Goal: Task Accomplishment & Management: Complete application form

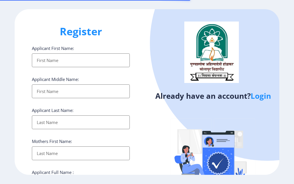
select select
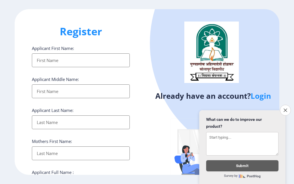
click at [99, 61] on input "Applicant First Name:" at bounding box center [81, 60] width 98 height 14
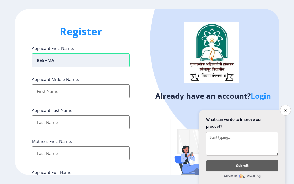
type input "RESHMA"
type input "MACHINDRA"
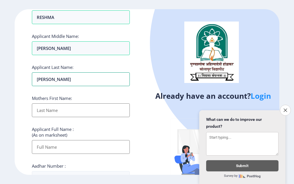
scroll to position [57, 0]
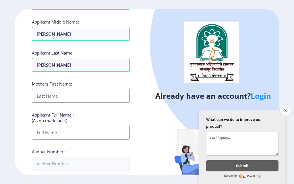
click at [286, 109] on icon "Close survey" at bounding box center [285, 110] width 4 height 4
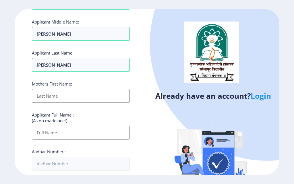
click at [89, 96] on input "Applicant First Name:" at bounding box center [81, 96] width 98 height 14
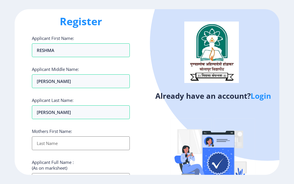
scroll to position [0, 0]
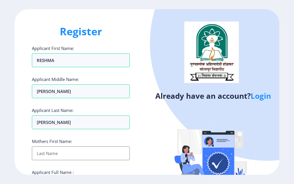
click at [16, 137] on div "Register Applicant First Name: RESHMA Applicant Middle Name: MACHINDRA Applican…" at bounding box center [81, 92] width 132 height 166
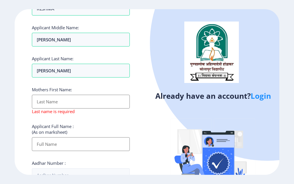
scroll to position [57, 0]
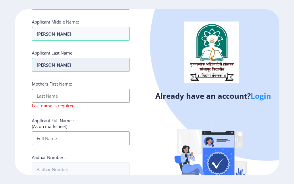
click at [97, 63] on input "KALUBARME" at bounding box center [81, 65] width 98 height 14
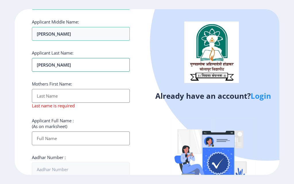
drag, startPoint x: 90, startPoint y: 66, endPoint x: 16, endPoint y: 65, distance: 73.5
click at [16, 65] on div "Register Applicant First Name: RESHMA Applicant Middle Name: MACHINDRA Applican…" at bounding box center [81, 92] width 132 height 166
type input "KALUN"
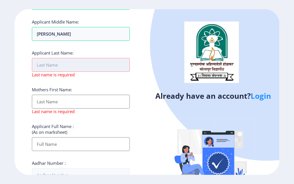
click at [50, 68] on input "Applicant First Name:" at bounding box center [81, 65] width 98 height 14
paste input "K"
click at [53, 68] on input "Applicant First Name:" at bounding box center [81, 65] width 98 height 14
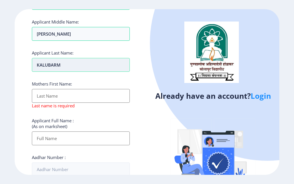
type input "KALUBARME"
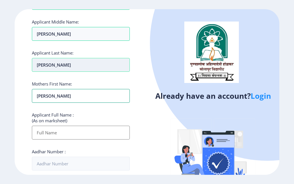
type input "SUGANDHA"
click at [126, 132] on input "Applicant First Name:" at bounding box center [81, 133] width 98 height 14
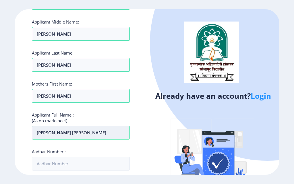
type input "KALUBARME RESHMA MACHINDRA"
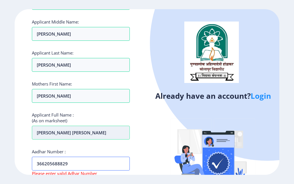
type input "366205688829"
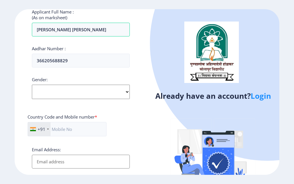
click at [74, 94] on select "Select Gender Male Female Other" at bounding box center [81, 92] width 98 height 14
select select "Female"
click at [32, 85] on select "Select Gender Male Female Other" at bounding box center [81, 92] width 98 height 14
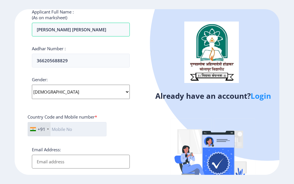
drag, startPoint x: 81, startPoint y: 129, endPoint x: 98, endPoint y: 126, distance: 16.9
click at [82, 130] on input "text" at bounding box center [67, 129] width 79 height 14
type input "7798681573"
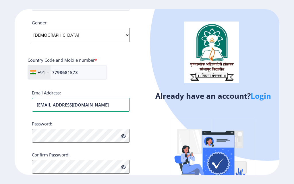
scroll to position [218, 0]
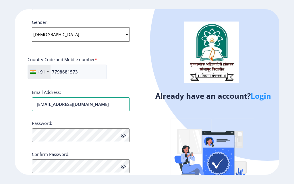
drag, startPoint x: 109, startPoint y: 105, endPoint x: 0, endPoint y: 105, distance: 108.8
click at [0, 105] on ngx-register "Register Applicant First Name: RESHMA Applicant Middle Name: MACHINDRA Applican…" at bounding box center [147, 92] width 294 height 166
type input "reshmanbhore@gmail.com"
click at [61, 76] on input "7798681573" at bounding box center [67, 72] width 79 height 14
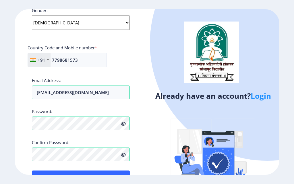
scroll to position [248, 0]
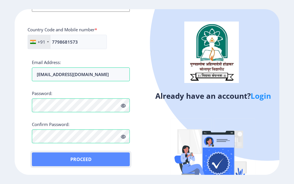
click at [91, 160] on button "Proceed" at bounding box center [81, 159] width 98 height 14
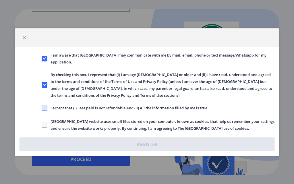
click at [46, 106] on span at bounding box center [45, 108] width 6 height 6
click at [42, 108] on input "I accept that (I) Fees paid is not refundable And (II) All the information fill…" at bounding box center [42, 108] width 0 height 0
checkbox input "true"
drag, startPoint x: 45, startPoint y: 120, endPoint x: 67, endPoint y: 159, distance: 44.8
click at [45, 120] on label "Solapur University website uses small files stored on your computer, known as c…" at bounding box center [158, 125] width 233 height 14
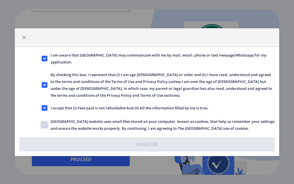
click at [42, 125] on input "Solapur University website uses small files stored on your computer, known as c…" at bounding box center [42, 125] width 0 height 0
checkbox input "true"
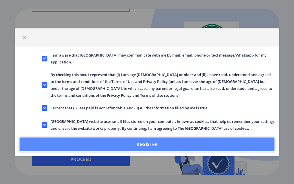
click at [112, 145] on button "Register" at bounding box center [147, 144] width 255 height 14
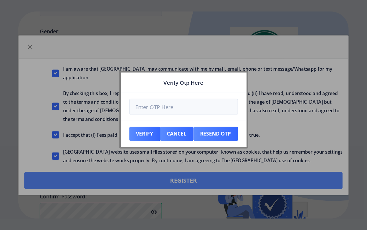
scroll to position [280, 0]
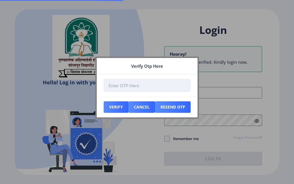
click at [121, 88] on input "number" at bounding box center [147, 85] width 87 height 13
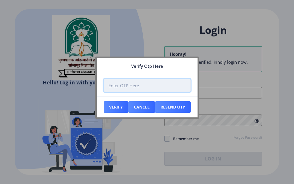
click at [150, 87] on input "number" at bounding box center [147, 85] width 87 height 13
click at [118, 90] on input "number" at bounding box center [147, 85] width 87 height 13
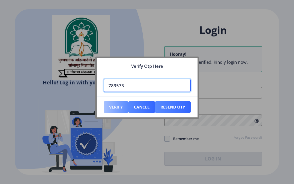
type input "783573"
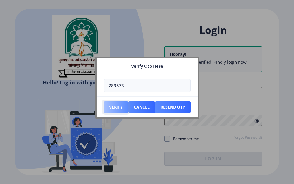
click at [114, 109] on button "Verify" at bounding box center [116, 106] width 25 height 11
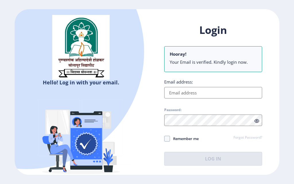
click at [174, 94] on input "Email address:" at bounding box center [213, 92] width 98 height 11
click at [179, 93] on input "Email address:" at bounding box center [213, 92] width 98 height 11
paste input "reshmanbhore@gmail.com"
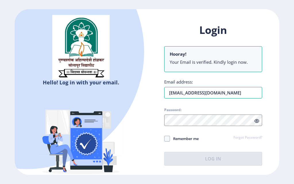
type input "reshmanbhore@gmail.com"
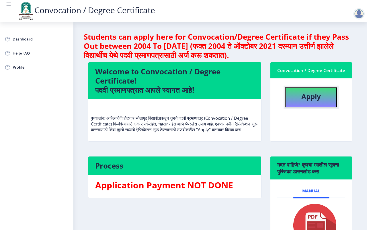
click at [294, 98] on b "Apply" at bounding box center [312, 96] width 20 height 9
select select
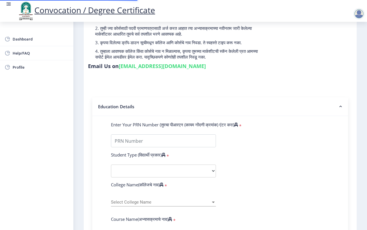
scroll to position [72, 0]
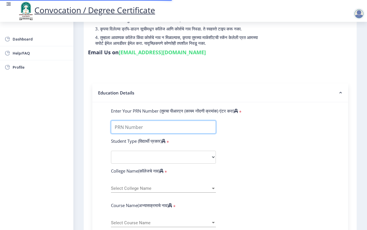
click at [143, 131] on input "Enter Your PRN Number (तुमचा पीआरएन (कायम नोंदणी क्रमांक) एंटर करा)" at bounding box center [163, 127] width 105 height 13
type input "2009032500194593"
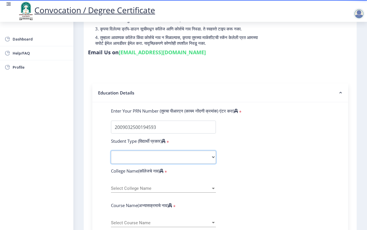
click at [125, 155] on select "Select Student Type Regular External" at bounding box center [163, 157] width 105 height 13
select select "Regular"
click at [111, 151] on select "Select Student Type Regular External" at bounding box center [163, 157] width 105 height 13
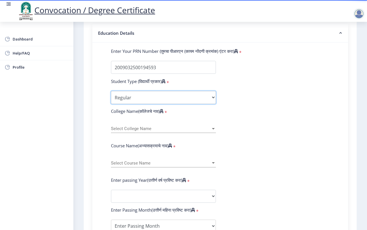
scroll to position [143, 0]
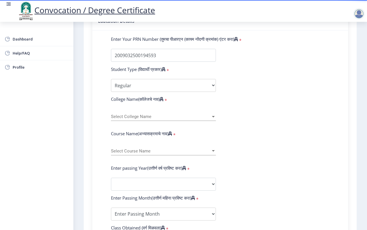
click at [134, 111] on div "Select College Name Select College Name" at bounding box center [163, 115] width 105 height 12
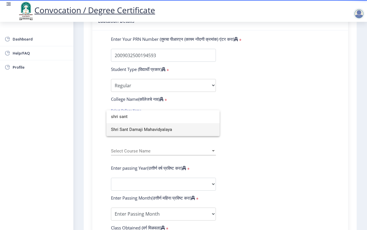
type input "shri sant"
click at [151, 128] on span "Shri Sant Damaji Mahavidyalaya" at bounding box center [163, 129] width 104 height 13
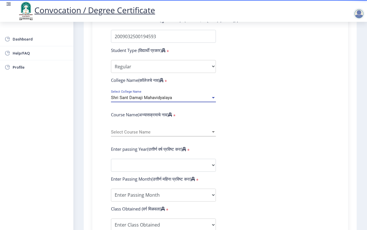
scroll to position [179, 0]
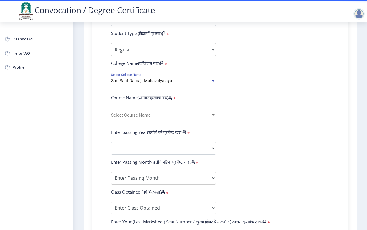
click at [149, 117] on span "Select Course Name" at bounding box center [161, 115] width 100 height 5
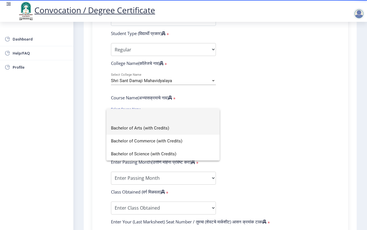
click at [149, 130] on span "Bachelor of Arts (with Credits)" at bounding box center [163, 128] width 104 height 13
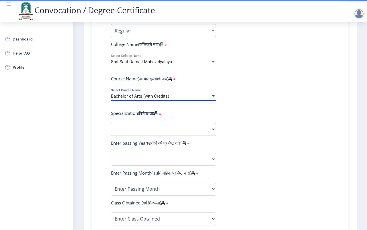
scroll to position [215, 0]
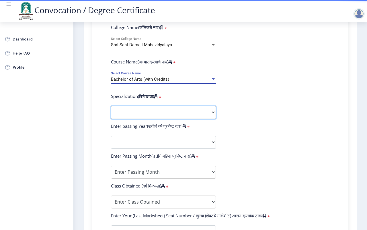
click at [135, 110] on select "Specialization English Geography Hindi Marathi Music Sanskrit Urdu Ancient Indi…" at bounding box center [163, 112] width 105 height 13
select select "English"
click at [111, 106] on select "Specialization English Geography Hindi Marathi Music Sanskrit Urdu Ancient Indi…" at bounding box center [163, 112] width 105 height 13
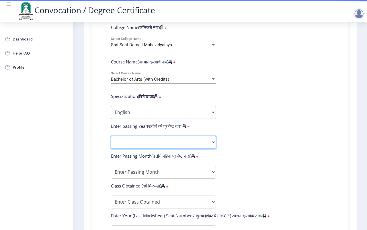
click at [142, 146] on select "2025 2024 2023 2022 2021 2020 2019 2018 2017 2016 2015 2014 2013 2012 2011 2010…" at bounding box center [163, 142] width 105 height 13
select select "2014"
click at [111, 136] on select "2025 2024 2023 2022 2021 2020 2019 2018 2017 2016 2015 2014 2013 2012 2011 2010…" at bounding box center [163, 142] width 105 height 13
click at [154, 164] on form "Enter Your PRN Number (तुमचा पीआरएन (कायम नोंदणी क्रमांक) एंटर करा) * Student T…" at bounding box center [220, 131] width 227 height 334
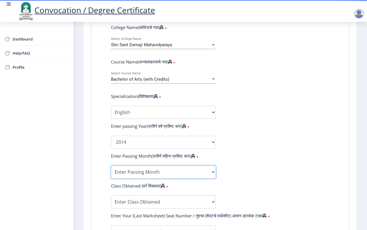
click at [154, 168] on select "Enter Passing Month March April May October November December" at bounding box center [163, 172] width 105 height 13
select select "March"
click at [111, 166] on select "Enter Passing Month March April May October November December" at bounding box center [163, 172] width 105 height 13
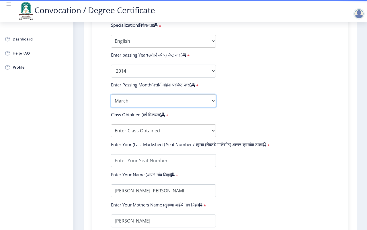
scroll to position [287, 0]
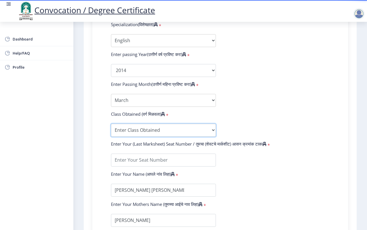
click at [156, 131] on select "Enter Class Obtained FIRST CLASS WITH DISTINCTION FIRST CLASS HIGHER SECOND CLA…" at bounding box center [163, 130] width 105 height 13
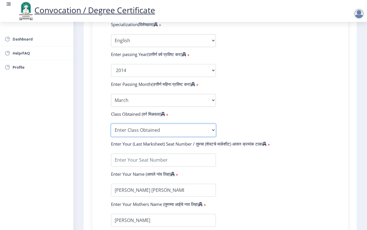
select select "SECOND CLASS"
click at [111, 124] on select "Enter Class Obtained FIRST CLASS WITH DISTINCTION FIRST CLASS HIGHER SECOND CLA…" at bounding box center [163, 130] width 105 height 13
drag, startPoint x: 249, startPoint y: 160, endPoint x: 224, endPoint y: 158, distance: 24.7
click at [249, 160] on form "Enter Your PRN Number (तुमचा पीआरएन (कायम नोंदणी क्रमांक) एंटर करा) * Student T…" at bounding box center [220, 60] width 227 height 334
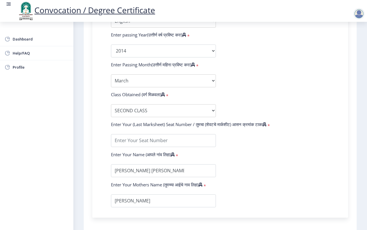
scroll to position [323, 0]
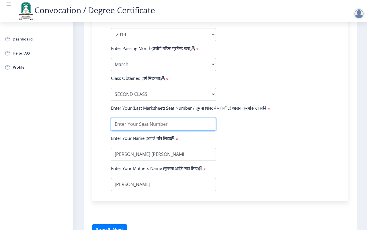
click at [158, 124] on input "textarea" at bounding box center [163, 124] width 105 height 13
type input "046858"
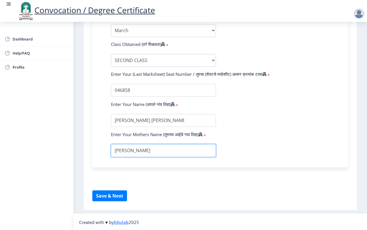
scroll to position [358, 0]
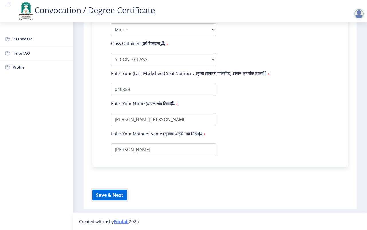
click at [115, 184] on button "Save & Next" at bounding box center [109, 194] width 35 height 11
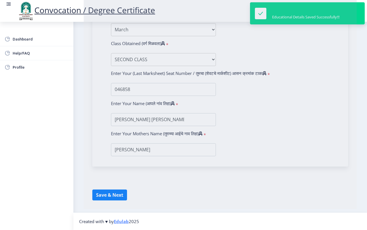
select select
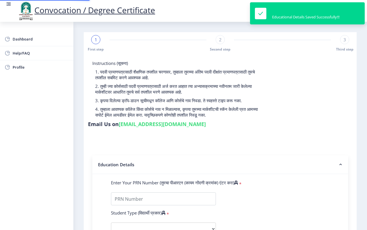
type input "2009032500194593"
select select "Regular"
select select "2014"
select select "March"
select select "SECOND CLASS"
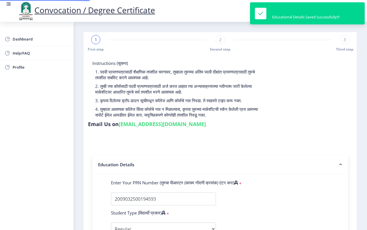
type input "046858"
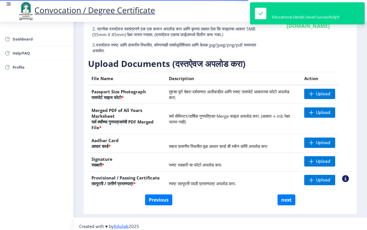
scroll to position [66, 0]
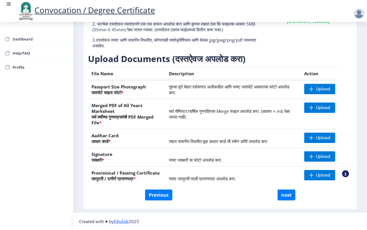
click at [215, 176] on span "स्पष्ट तात्पुरती पदवी प्रमाणपत्र अपलोड करा." at bounding box center [202, 179] width 67 height 6
click at [294, 90] on span "Upload" at bounding box center [323, 89] width 14 height 6
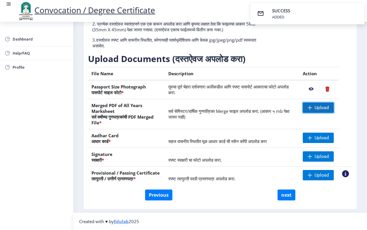
click at [294, 109] on span "Upload" at bounding box center [318, 107] width 31 height 10
click at [294, 107] on nb-action at bounding box center [311, 107] width 17 height 10
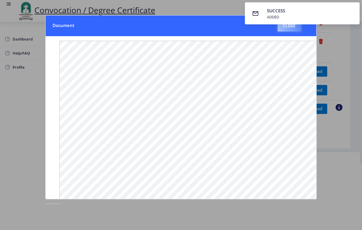
click at [287, 30] on button "Close" at bounding box center [289, 25] width 24 height 11
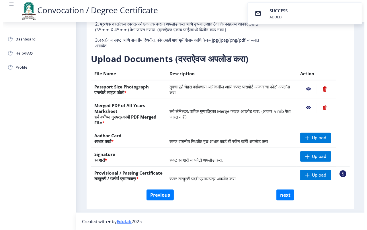
scroll to position [9, 0]
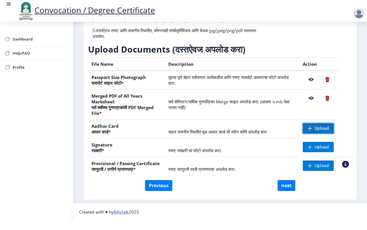
click at [294, 129] on span "Upload" at bounding box center [318, 128] width 31 height 10
click at [294, 143] on span "Upload" at bounding box center [318, 147] width 31 height 10
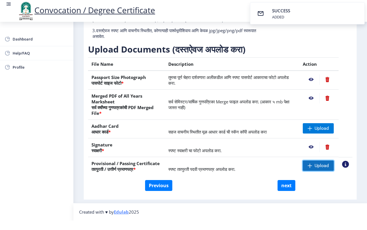
click at [294, 164] on span at bounding box center [310, 165] width 5 height 5
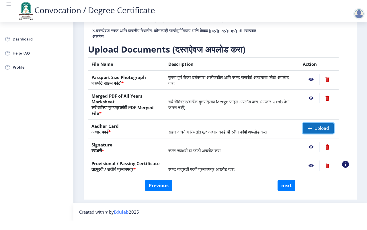
click at [294, 130] on span "Upload" at bounding box center [318, 128] width 31 height 10
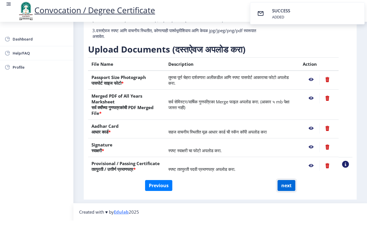
click at [291, 184] on button "next" at bounding box center [287, 185] width 18 height 11
select select
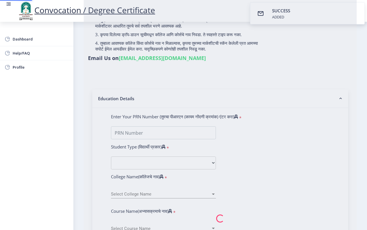
scroll to position [0, 0]
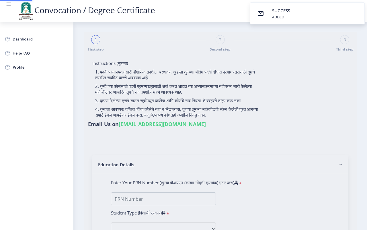
select select
type input "KALUBARME RESHMA MACHINDRA"
type input "SUGANDHA"
select select
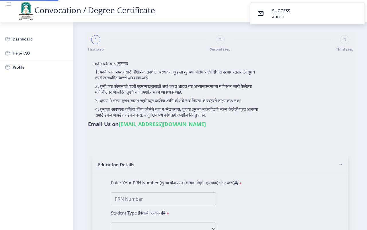
select select
type input "2009032500194593"
select select "Regular"
select select "2014"
select select "March"
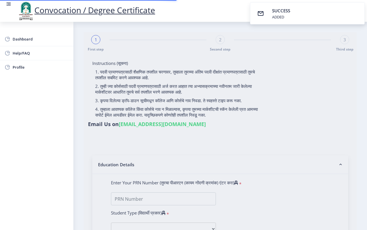
select select "SECOND CLASS"
type input "046858"
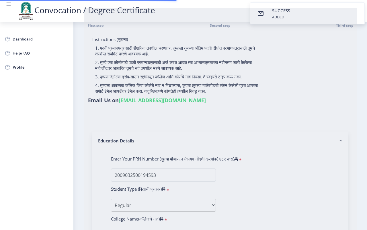
select select "English"
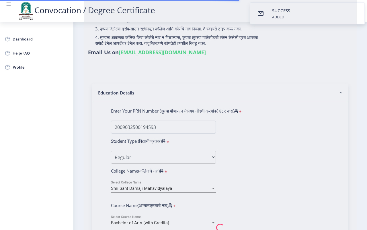
select select
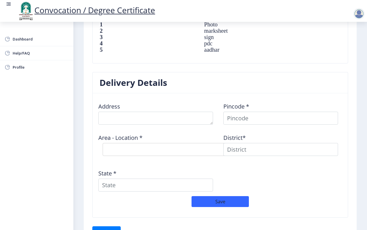
scroll to position [446, 0]
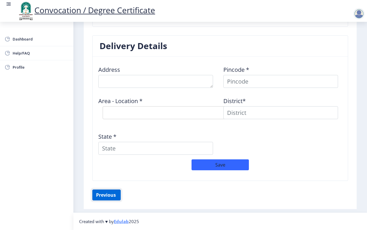
click at [105, 184] on button "Previous ‍" at bounding box center [106, 194] width 28 height 11
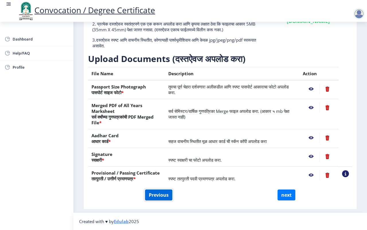
click at [153, 184] on button "Previous" at bounding box center [158, 194] width 27 height 11
select select "Regular"
select select "English"
select select "2014"
select select "March"
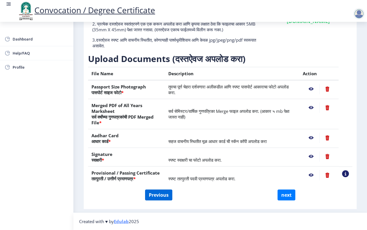
select select "SECOND CLASS"
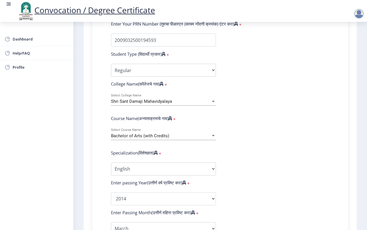
scroll to position [174, 0]
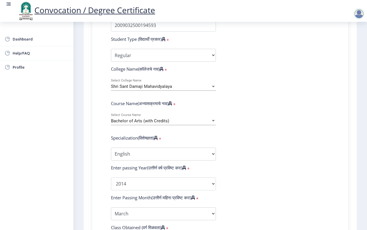
click at [158, 120] on span "Bachelor of Arts (with Credits)" at bounding box center [140, 120] width 58 height 5
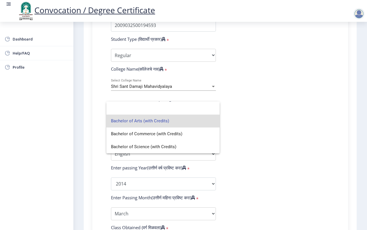
click at [248, 124] on div at bounding box center [183, 115] width 367 height 230
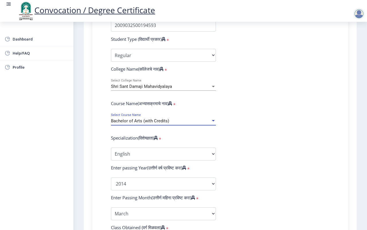
click at [181, 120] on div "Bachelor of Arts (with Credits)" at bounding box center [161, 121] width 100 height 5
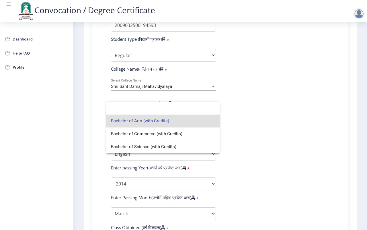
drag, startPoint x: 281, startPoint y: 156, endPoint x: 155, endPoint y: 155, distance: 125.4
click at [278, 155] on div at bounding box center [183, 115] width 367 height 230
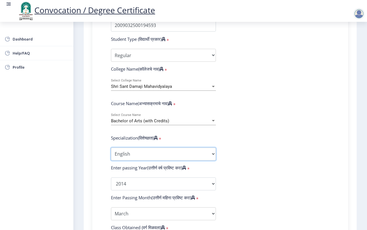
click at [132, 153] on select "Specialization English Geography Hindi Marathi Music Sanskrit Urdu Ancient Indi…" at bounding box center [163, 153] width 105 height 13
click at [111, 147] on select "Specialization English Geography Hindi Marathi Music Sanskrit Urdu Ancient Indi…" at bounding box center [163, 153] width 105 height 13
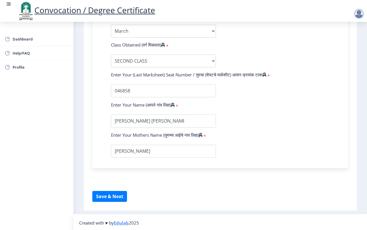
scroll to position [358, 0]
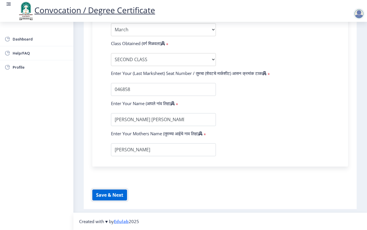
click at [121, 184] on button "Save & Next" at bounding box center [109, 194] width 35 height 11
select select
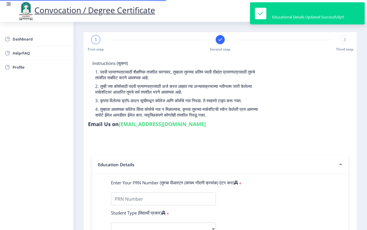
type input "2009032500194593"
select select "Regular"
select select "2014"
select select "March"
select select "SECOND CLASS"
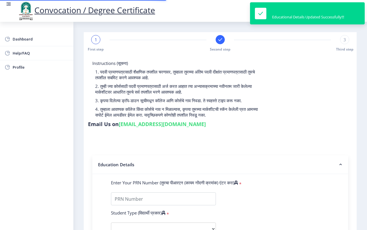
type input "046858"
select select
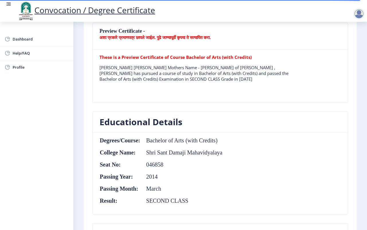
scroll to position [179, 0]
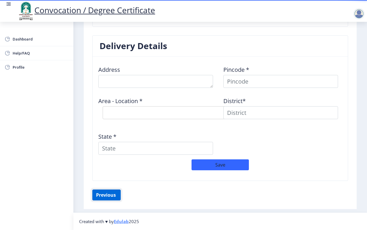
click at [105, 184] on button "Previous ‍" at bounding box center [106, 194] width 28 height 11
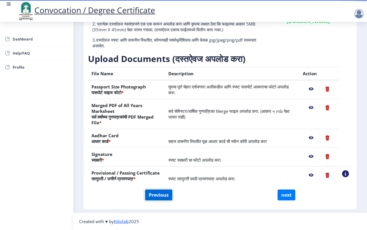
click at [153, 184] on button "Previous" at bounding box center [158, 194] width 27 height 11
select select "Regular"
select select "English"
select select "2014"
select select "March"
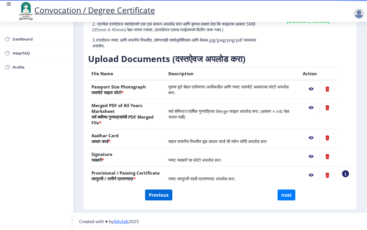
select select "SECOND CLASS"
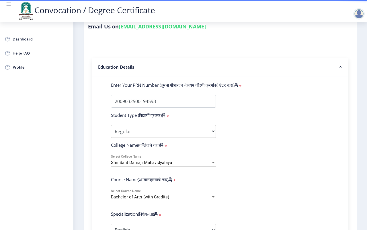
scroll to position [138, 0]
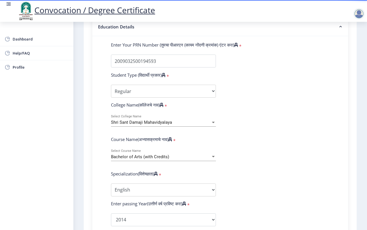
click at [156, 155] on span "Bachelor of Arts (with Credits)" at bounding box center [140, 156] width 58 height 5
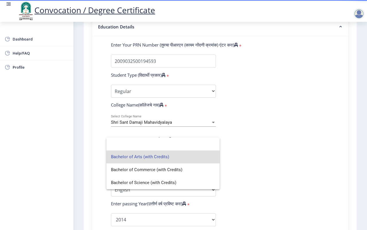
click at [168, 158] on span "Bachelor of Arts (with Credits)" at bounding box center [163, 156] width 104 height 13
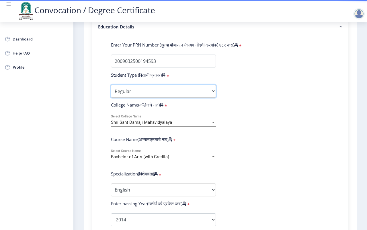
click at [165, 88] on select "Select Student Type Regular External" at bounding box center [163, 91] width 105 height 13
click at [111, 85] on select "Select Student Type Regular External" at bounding box center [163, 91] width 105 height 13
click at [142, 95] on select "Select Student Type Regular External" at bounding box center [163, 91] width 105 height 13
click at [111, 85] on select "Select Student Type Regular External" at bounding box center [163, 91] width 105 height 13
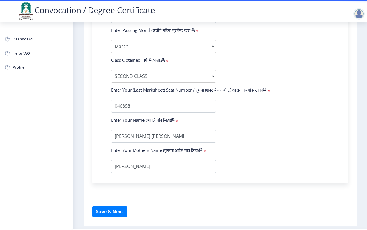
scroll to position [358, 0]
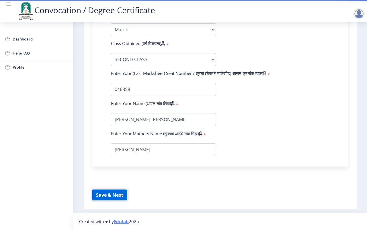
click at [118, 184] on button "Save & Next" at bounding box center [109, 194] width 35 height 11
select select
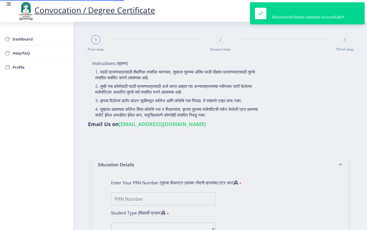
type input "2009032500194593"
select select "Regular"
select select "2014"
select select "March"
select select "SECOND CLASS"
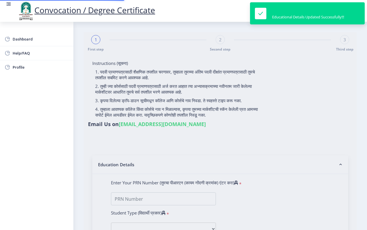
type input "046858"
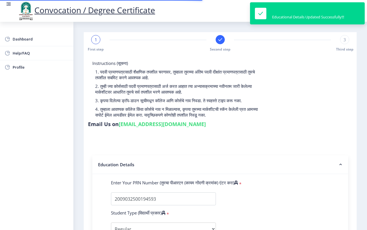
select select
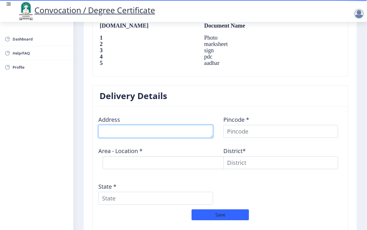
click at [142, 133] on textarea at bounding box center [155, 131] width 115 height 13
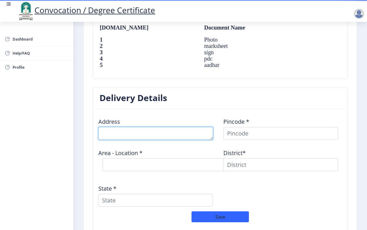
scroll to position [395, 0]
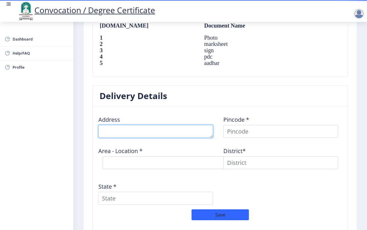
click at [141, 133] on textarea at bounding box center [155, 131] width 115 height 13
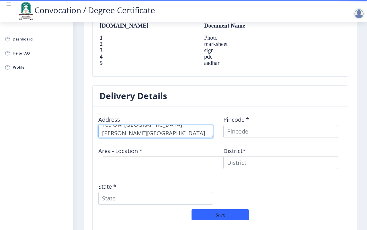
type textarea "165 OM NAM SHIVAY NAGAR HOTGI ROAD HATTURE VASTI SOLAPUR"
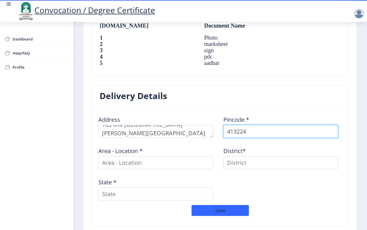
type input "413224"
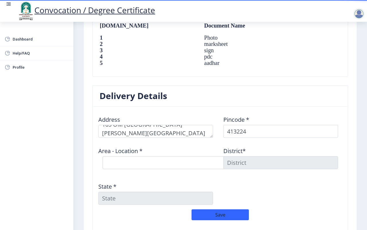
click at [172, 163] on select "Select Area Location Kumathe B.O Nai Zindagi S.O Shivshahi S.O Tikekarwadi B.O" at bounding box center [189, 162] width 172 height 13
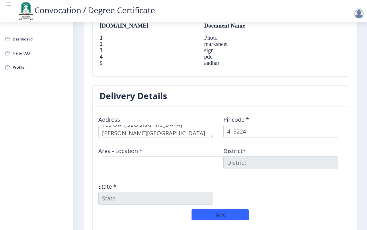
select select "3: Object"
click at [103, 157] on select "Select Area Location Kumathe B.O Nai Zindagi S.O Shivshahi S.O Tikekarwadi B.O" at bounding box center [189, 162] width 172 height 13
type input "SOLAPUR"
type input "Maharashtra"
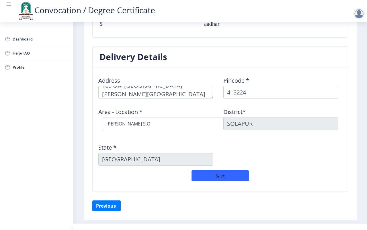
scroll to position [446, 0]
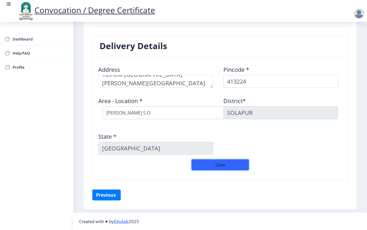
click at [218, 162] on button "Save" at bounding box center [220, 164] width 57 height 11
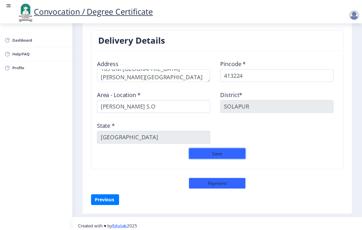
scroll to position [458, 0]
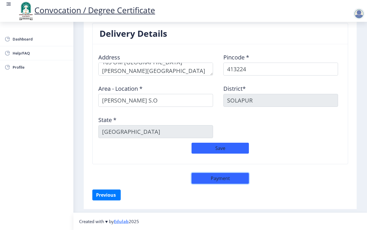
click at [209, 181] on button "Payment" at bounding box center [220, 178] width 57 height 11
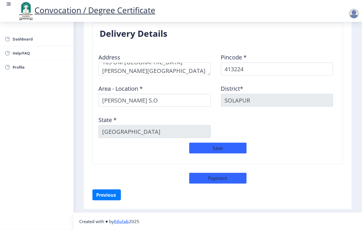
select select "sealed"
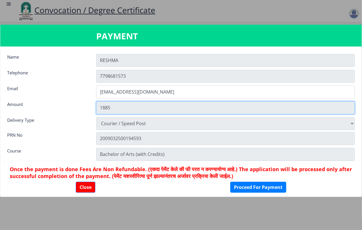
drag, startPoint x: 99, startPoint y: 108, endPoint x: 123, endPoint y: 108, distance: 24.1
click at [123, 108] on input "1885" at bounding box center [225, 107] width 259 height 13
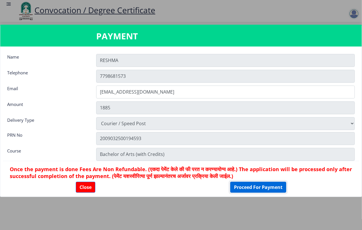
click at [246, 184] on button "Proceed For Payment" at bounding box center [258, 187] width 56 height 11
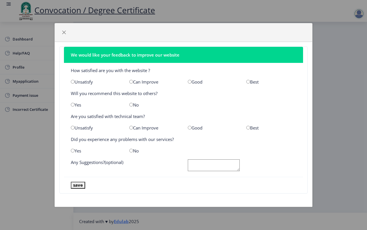
click at [189, 80] on input "radio" at bounding box center [190, 82] width 4 height 4
radio input "true"
click at [73, 105] on input "radio" at bounding box center [73, 105] width 4 height 4
radio input "true"
click at [189, 127] on input "radio" at bounding box center [190, 128] width 4 height 4
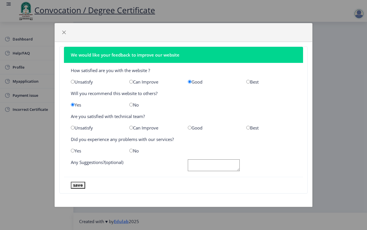
radio input "true"
click at [132, 151] on input "radio" at bounding box center [131, 151] width 4 height 4
radio input "true"
click at [80, 185] on button "save" at bounding box center [78, 185] width 14 height 7
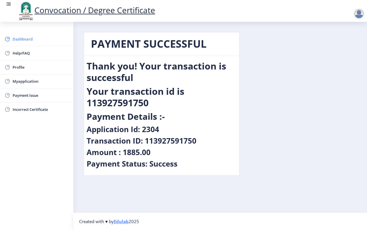
click at [20, 37] on span "Dashboard" at bounding box center [41, 39] width 56 height 7
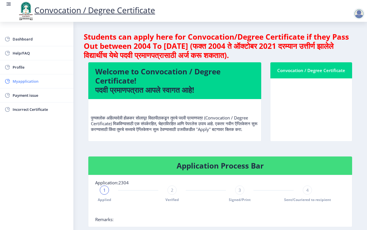
click at [25, 78] on span "Myapplication" at bounding box center [41, 81] width 56 height 7
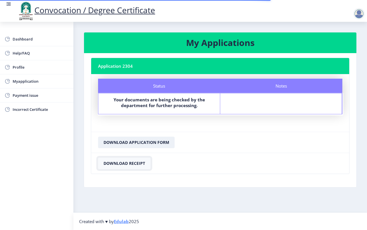
click at [129, 164] on button "Download Receipt" at bounding box center [124, 163] width 53 height 11
click at [152, 144] on button "Download Application Form" at bounding box center [136, 142] width 77 height 11
click at [361, 15] on div at bounding box center [359, 13] width 11 height 11
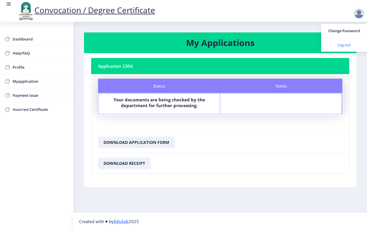
click at [343, 42] on span "Log out" at bounding box center [344, 44] width 37 height 7
